Goal: Use online tool/utility: Utilize a website feature to perform a specific function

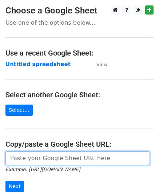
click at [41, 153] on input "url" at bounding box center [77, 159] width 144 height 14
paste input "[URL][DOMAIN_NAME]"
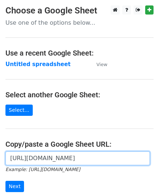
scroll to position [0, 162]
type input "[URL][DOMAIN_NAME]"
click at [5, 181] on input "Next" at bounding box center [14, 186] width 19 height 11
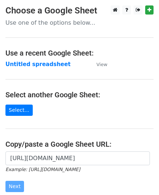
scroll to position [0, 0]
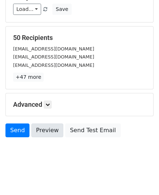
scroll to position [115, 0]
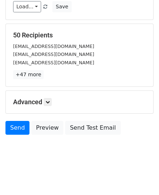
click at [13, 135] on div "Send Preview Send Test Email" at bounding box center [79, 129] width 159 height 17
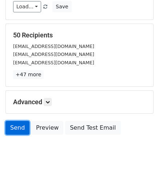
click at [13, 131] on link "Send" at bounding box center [17, 128] width 24 height 14
